Goal: Check status

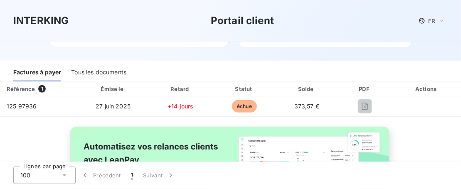
scroll to position [63, 0]
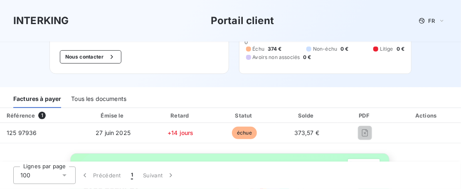
click at [117, 100] on div "Tous les documents" at bounding box center [98, 99] width 55 height 17
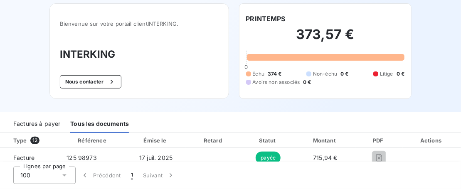
scroll to position [46, 0]
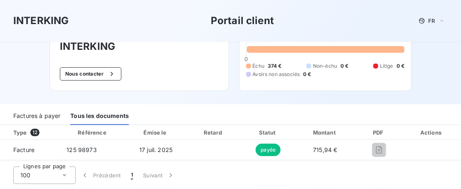
click at [46, 119] on div "Factures à payer" at bounding box center [36, 116] width 47 height 17
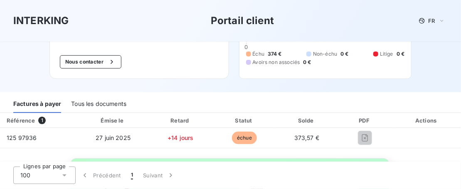
scroll to position [92, 0]
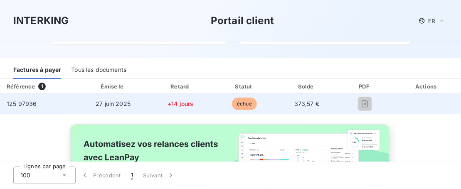
click at [28, 101] on span "125 97936" at bounding box center [22, 103] width 30 height 7
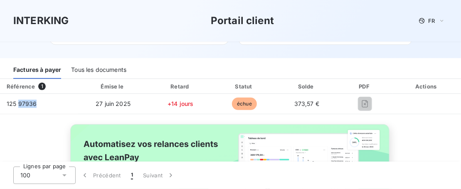
click at [92, 72] on div "Tous les documents" at bounding box center [98, 69] width 55 height 17
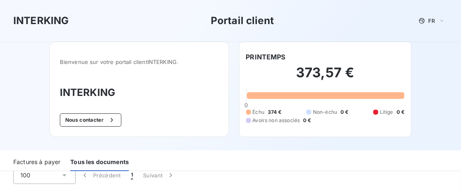
scroll to position [0, 0]
click at [111, 120] on icon "button" at bounding box center [112, 120] width 8 height 8
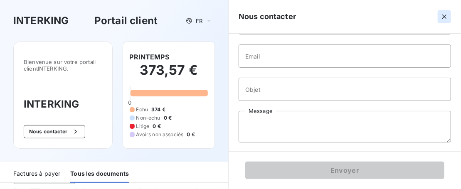
click at [445, 18] on icon "button" at bounding box center [444, 17] width 4 height 4
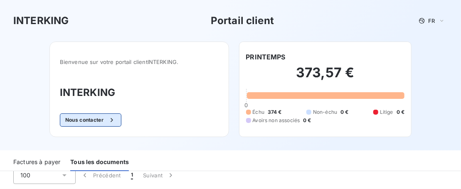
click at [108, 119] on icon "button" at bounding box center [112, 120] width 8 height 8
